Goal: Information Seeking & Learning: Find specific fact

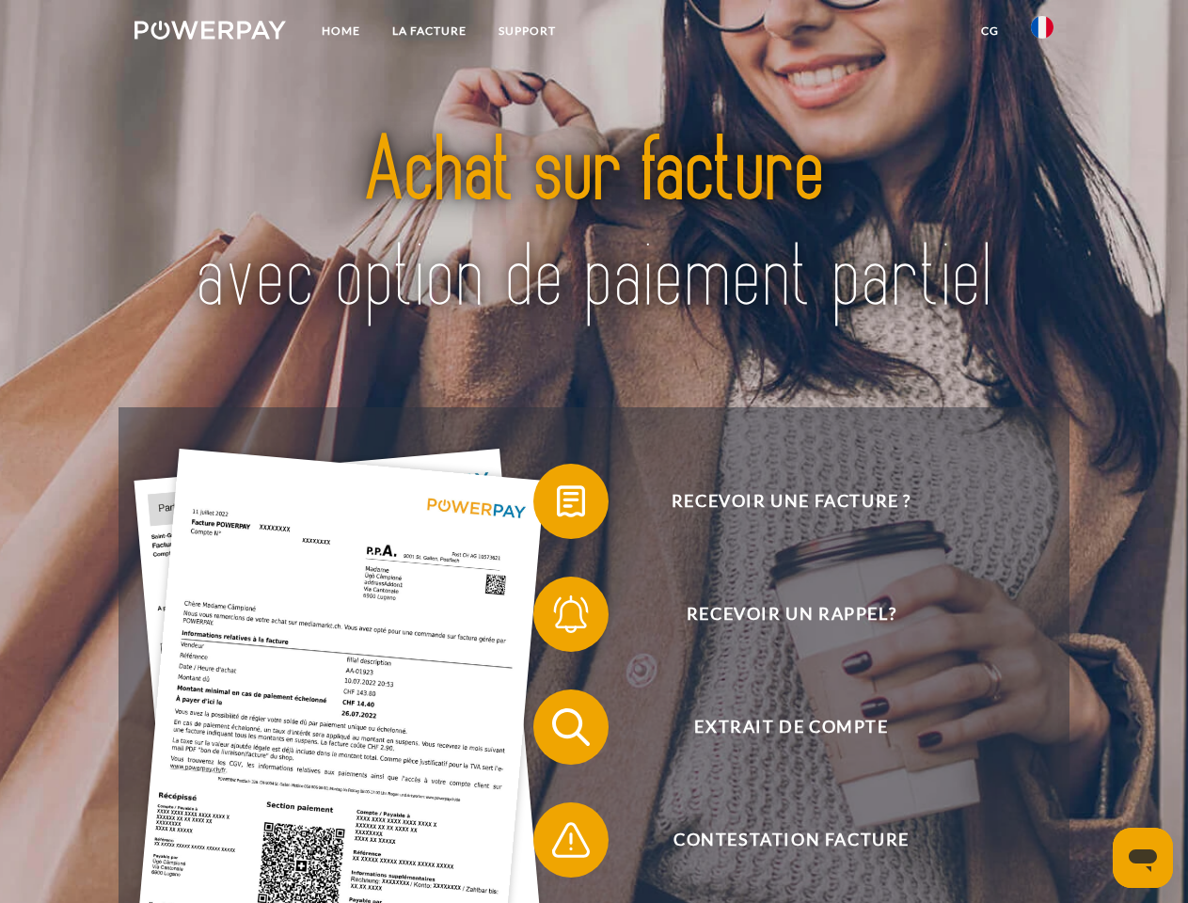
click at [210, 33] on img at bounding box center [209, 30] width 151 height 19
click at [1042, 33] on img at bounding box center [1042, 27] width 23 height 23
click at [989, 31] on link "CG" at bounding box center [990, 31] width 50 height 34
click at [557, 505] on span at bounding box center [543, 501] width 94 height 94
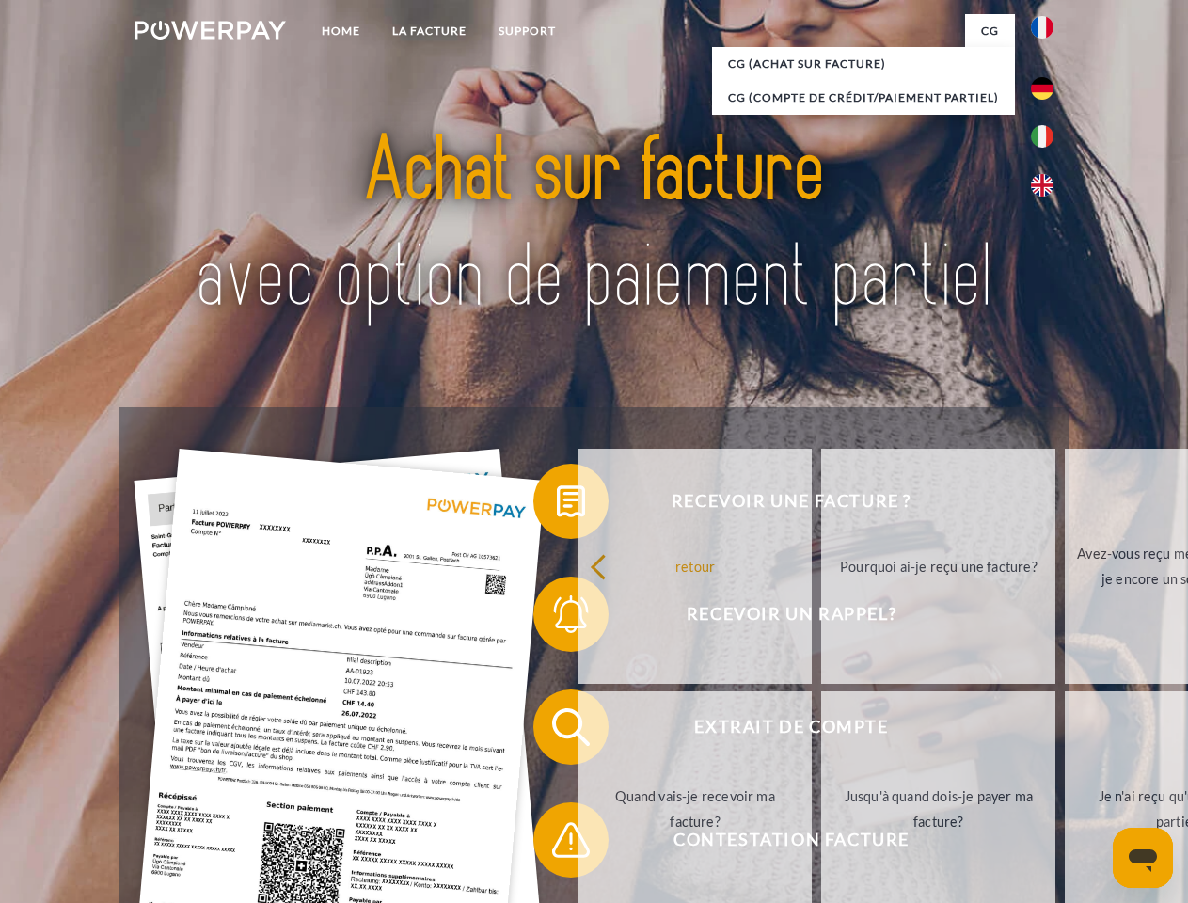
click at [557, 618] on div "Recevoir une facture ? Recevoir un rappel? Extrait de compte retour" at bounding box center [593, 783] width 950 height 752
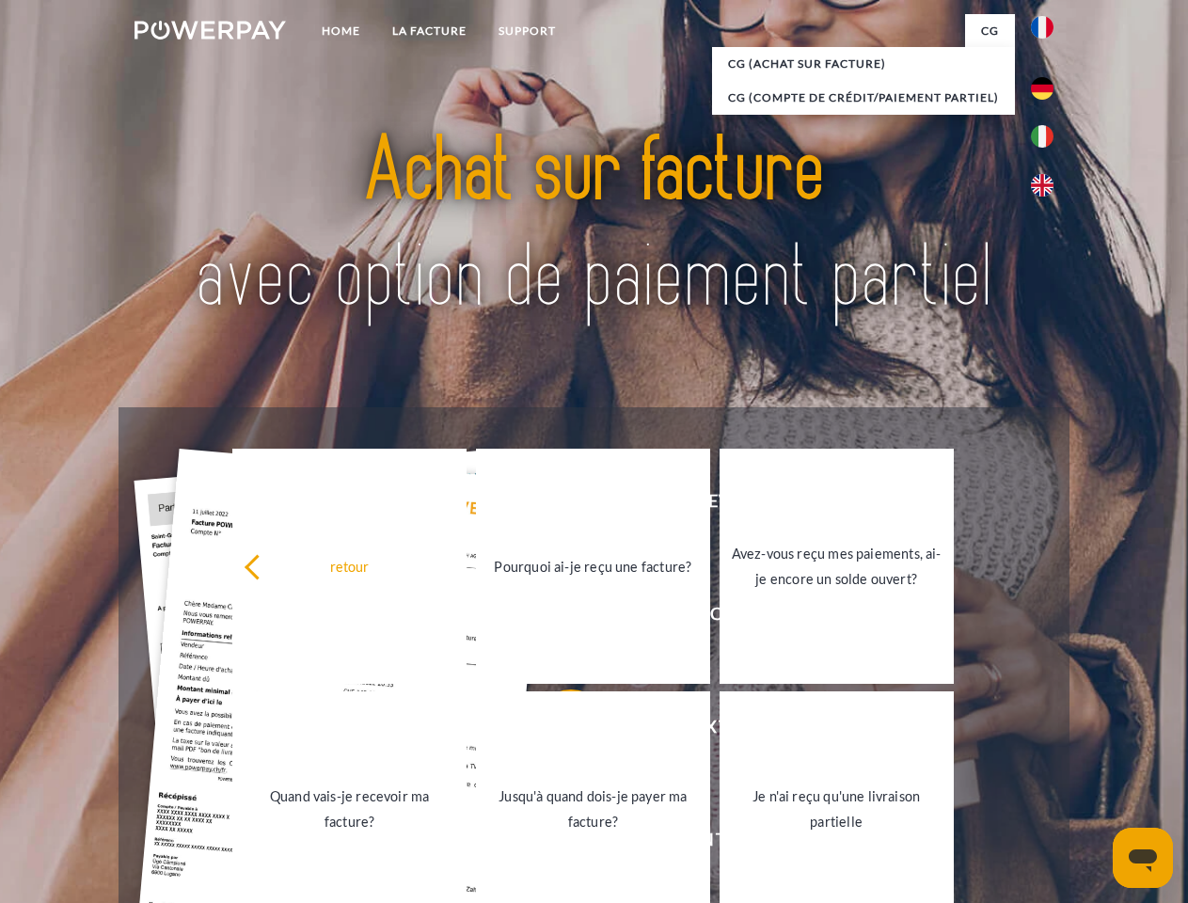
click at [557, 731] on link "Jusqu'à quand dois-je payer ma facture?" at bounding box center [593, 808] width 234 height 235
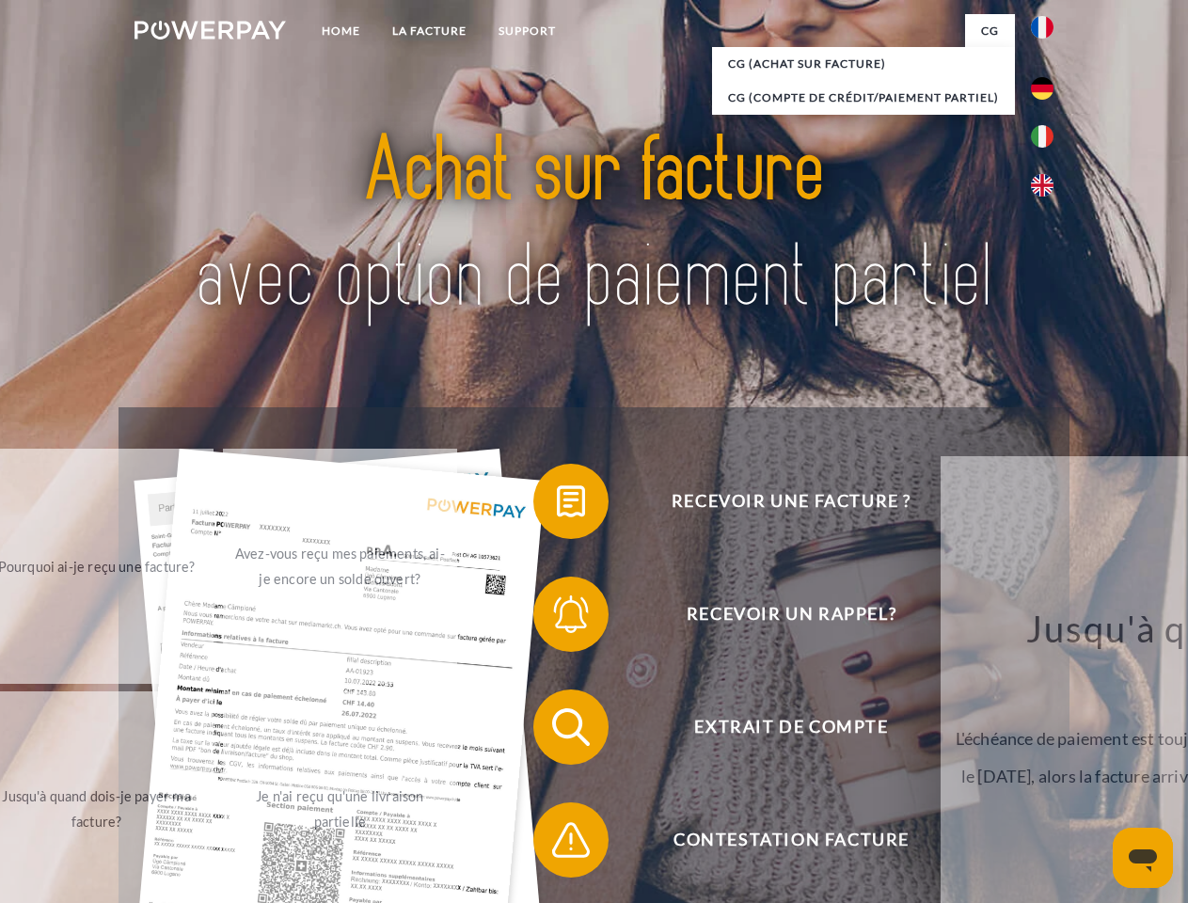
click at [557, 844] on span at bounding box center [543, 840] width 94 height 94
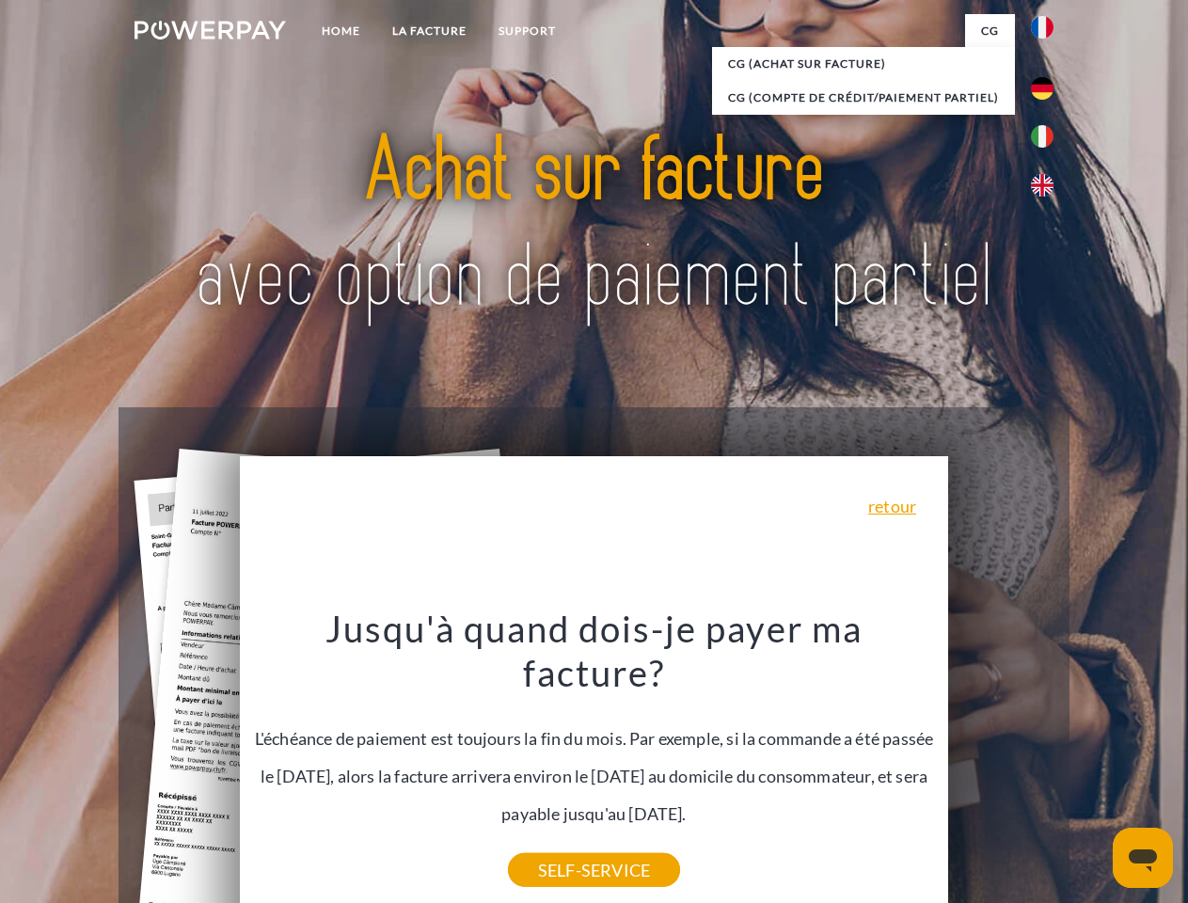
click at [1143, 858] on icon "Ouvrir la fenêtre de messagerie" at bounding box center [1142, 860] width 28 height 23
